Goal: Task Accomplishment & Management: Manage account settings

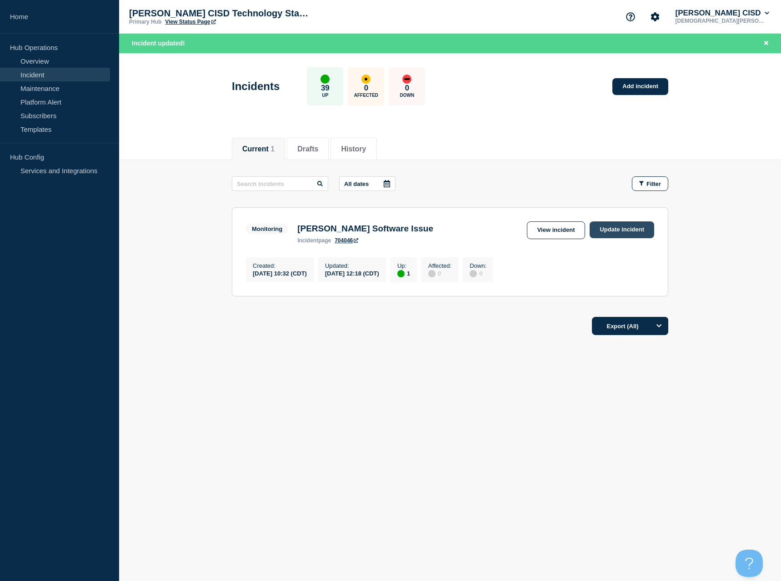
click at [624, 237] on link "Update incident" at bounding box center [622, 229] width 65 height 17
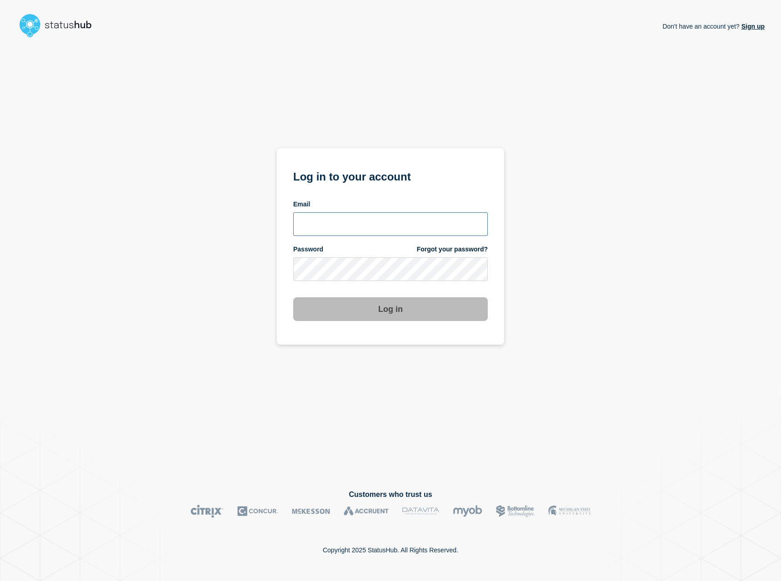
type input "kguthery@lcisd.org"
click at [383, 312] on button "Log in" at bounding box center [390, 309] width 195 height 24
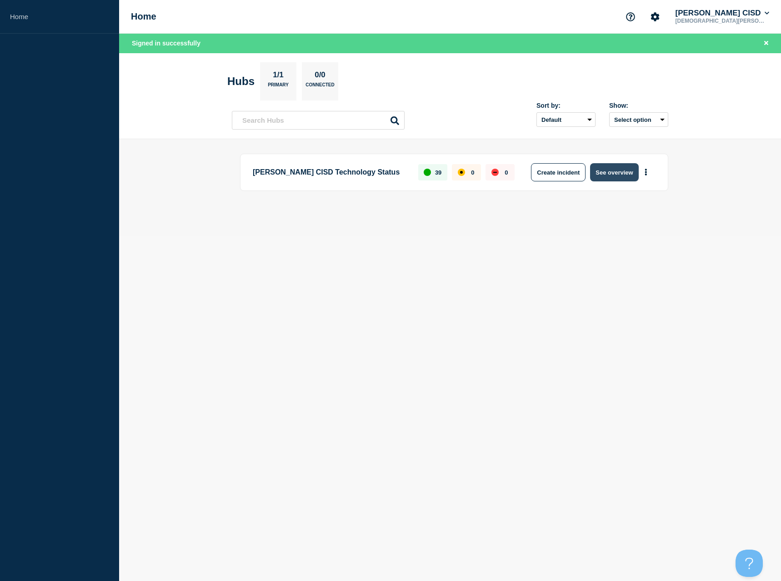
click at [608, 169] on button "See overview" at bounding box center [614, 172] width 48 height 18
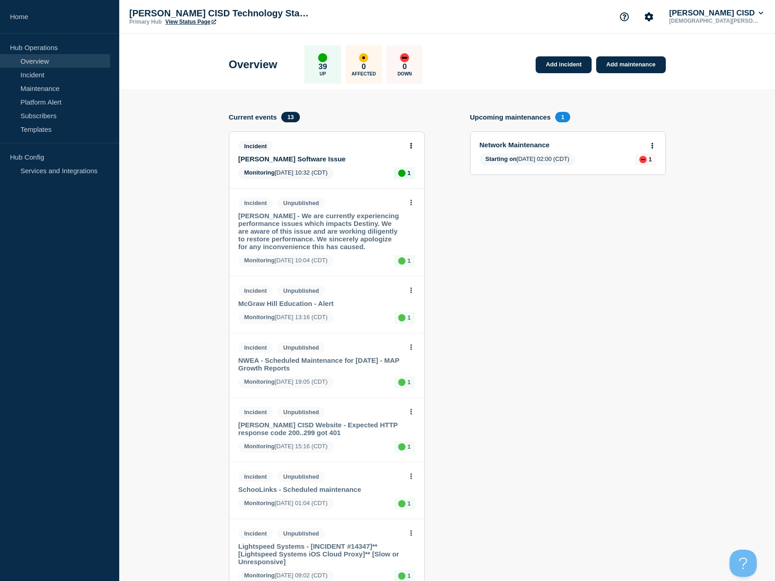
click at [296, 160] on link "[PERSON_NAME] Software Issue" at bounding box center [320, 159] width 164 height 8
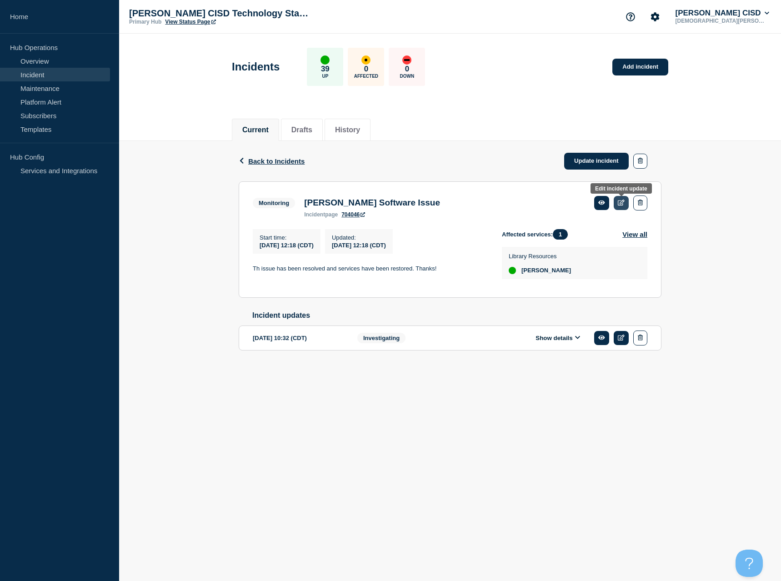
click at [621, 206] on link at bounding box center [621, 203] width 15 height 14
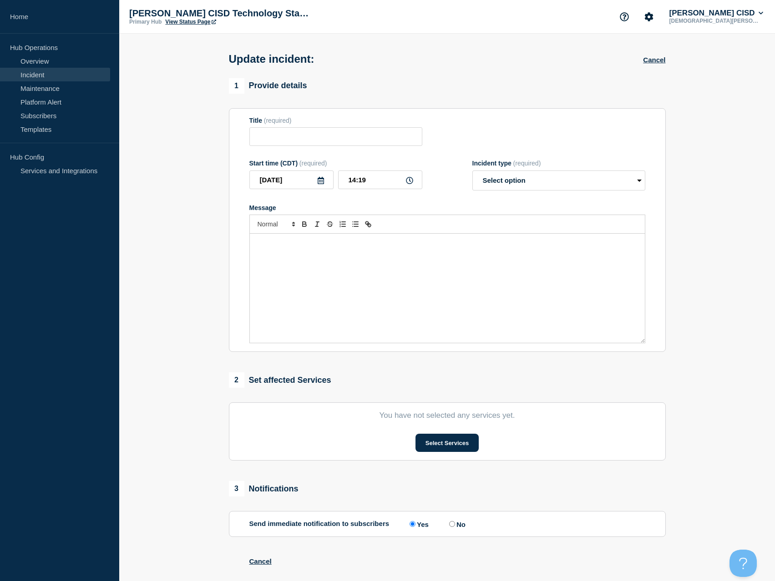
type input "[PERSON_NAME] Software Issue"
type input "12:18"
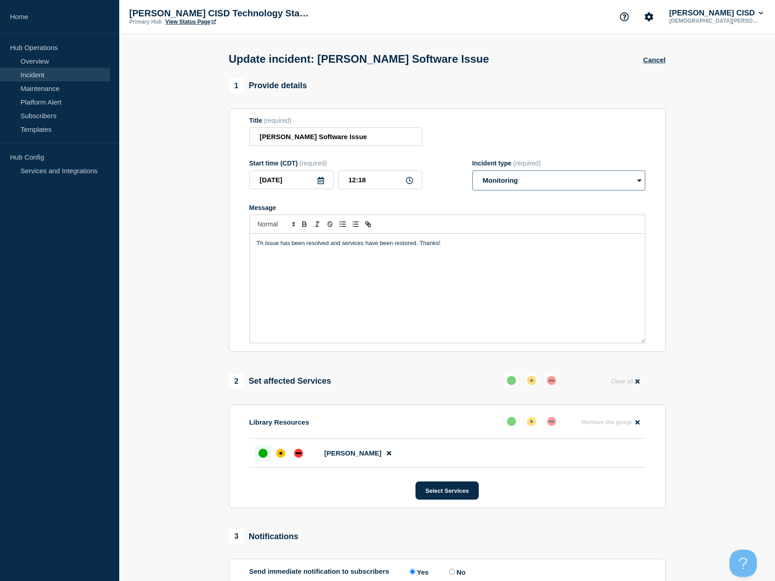
drag, startPoint x: 554, startPoint y: 187, endPoint x: 555, endPoint y: 192, distance: 5.2
click at [554, 187] on select "Select option Investigating Identified Monitoring Resolved" at bounding box center [558, 181] width 173 height 20
select select "resolved"
click at [475, 172] on select "Select option Investigating Identified Monitoring Resolved" at bounding box center [558, 181] width 173 height 20
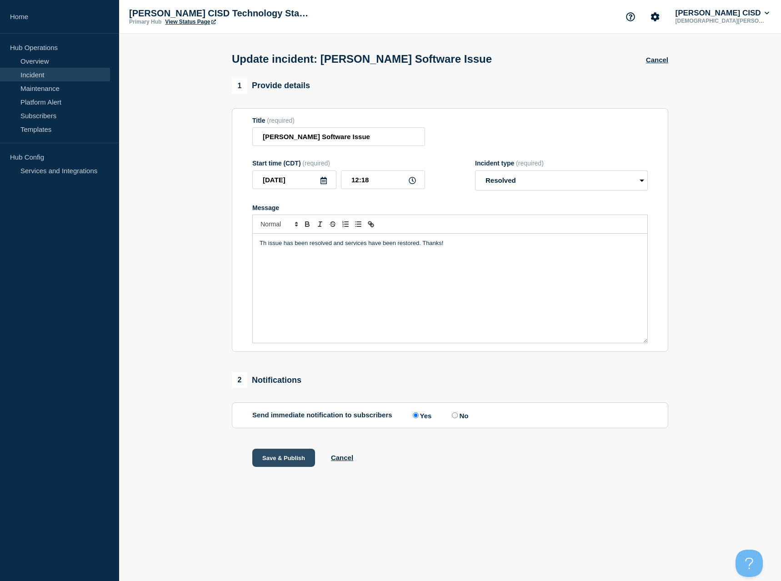
click at [295, 458] on button "Save & Publish" at bounding box center [283, 458] width 63 height 18
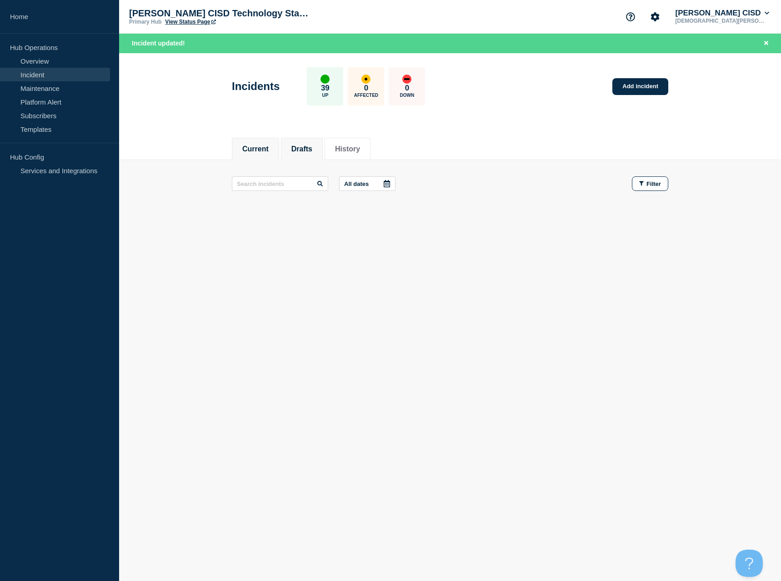
click at [311, 150] on button "Drafts" at bounding box center [302, 149] width 21 height 8
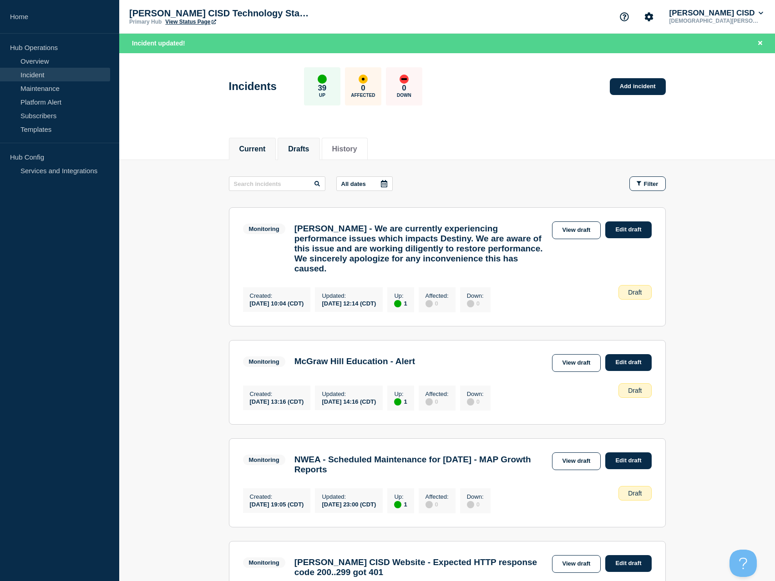
click at [251, 151] on button "Current" at bounding box center [252, 149] width 26 height 8
